Goal: Information Seeking & Learning: Learn about a topic

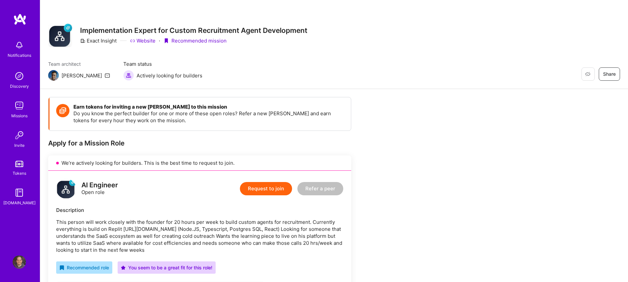
click at [14, 107] on img at bounding box center [19, 105] width 13 height 13
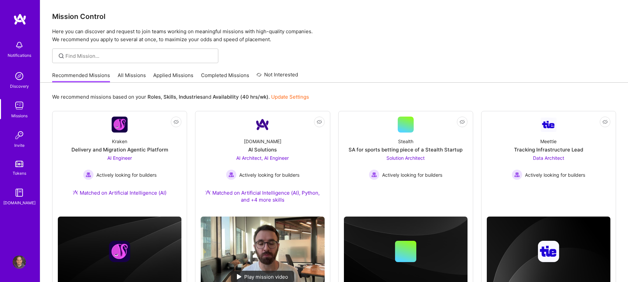
scroll to position [1, 0]
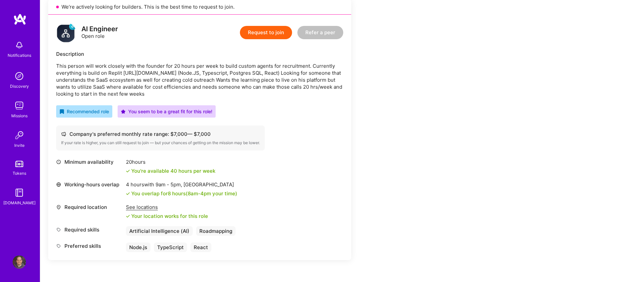
scroll to position [156, 0]
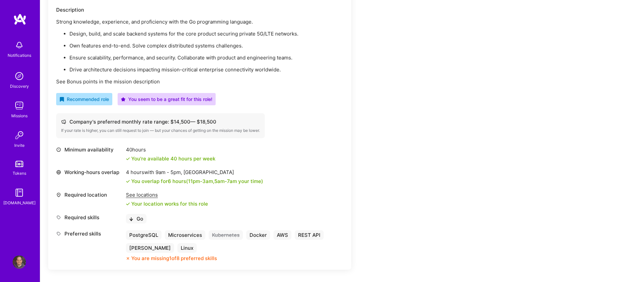
scroll to position [229, 0]
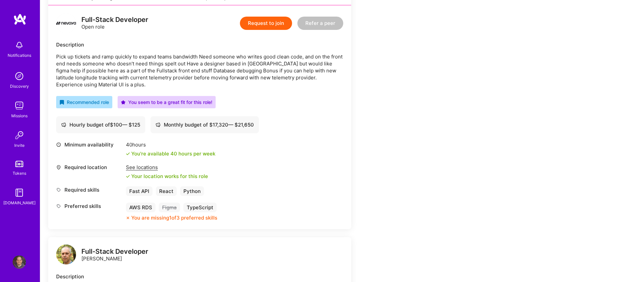
scroll to position [169, 0]
